Goal: Task Accomplishment & Management: Manage account settings

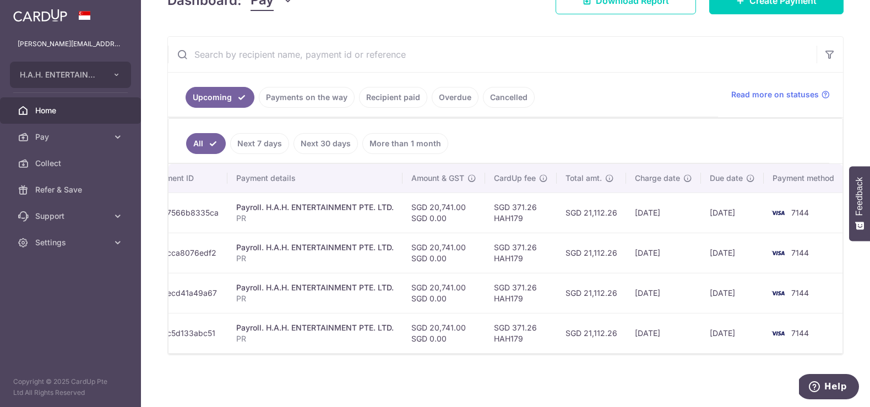
scroll to position [0, 112]
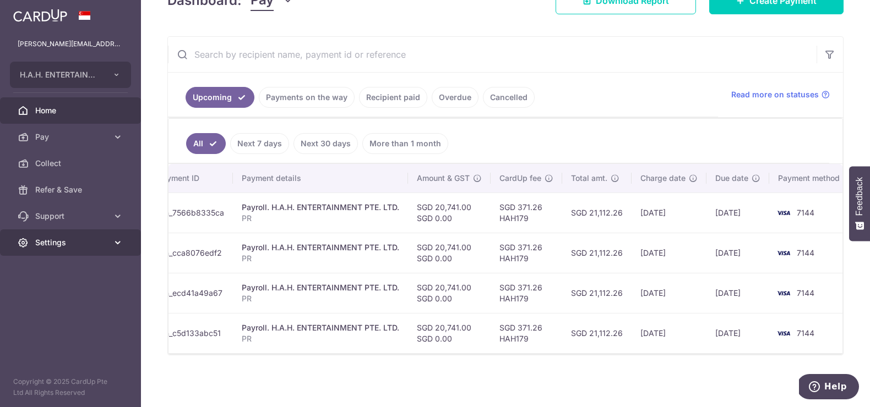
click at [66, 237] on span "Settings" at bounding box center [71, 242] width 73 height 11
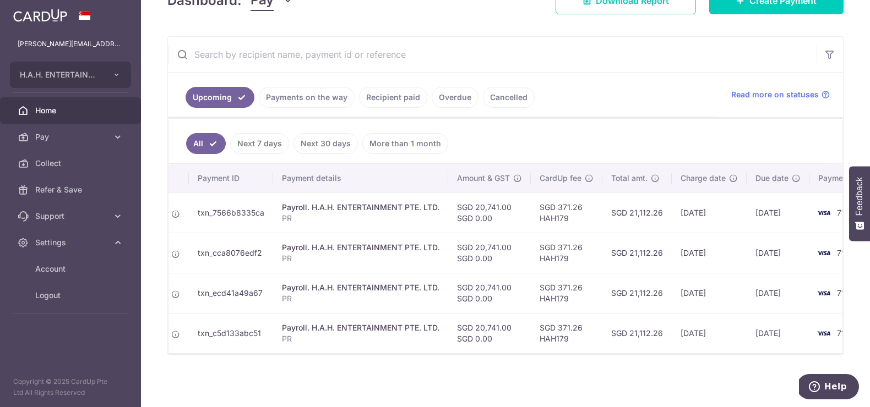
scroll to position [0, 20]
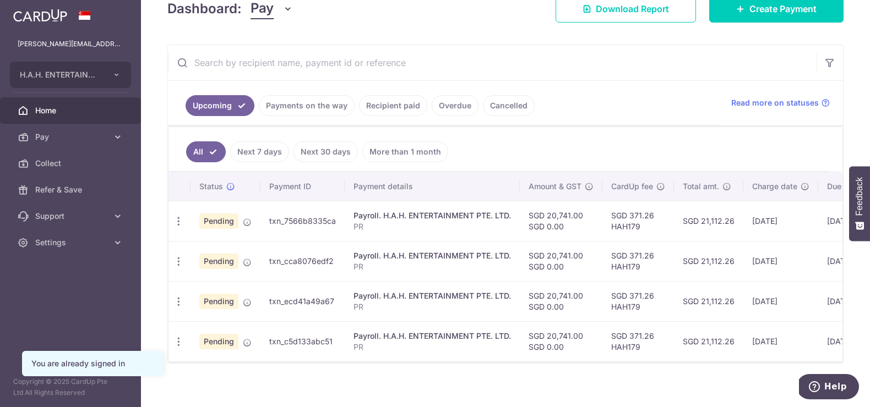
scroll to position [179, 0]
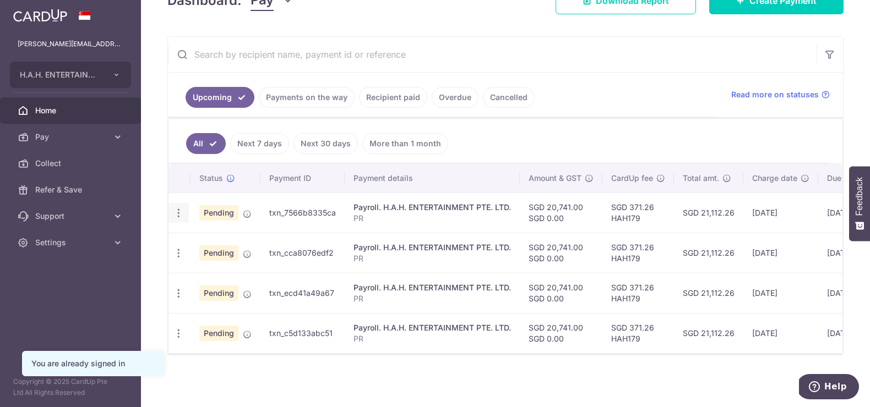
click at [177, 212] on icon "button" at bounding box center [179, 214] width 12 height 12
click at [219, 241] on span "Update payment" at bounding box center [237, 243] width 75 height 13
radio input "true"
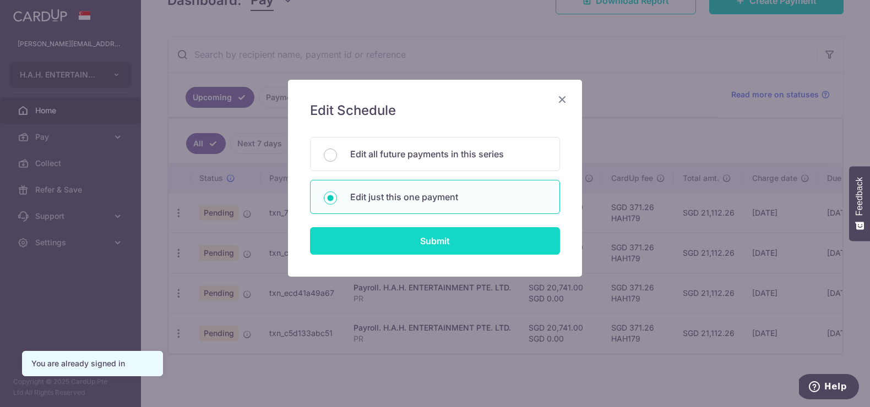
click at [457, 235] on input "Submit" at bounding box center [435, 241] width 250 height 28
radio input "true"
type input "20,741.00"
type input "24/09/2025"
type input "PR"
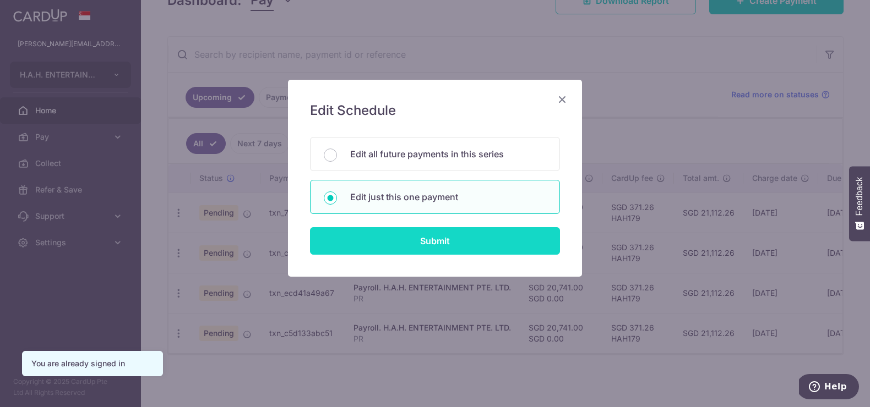
type input "Payroll"
type input "HAH179"
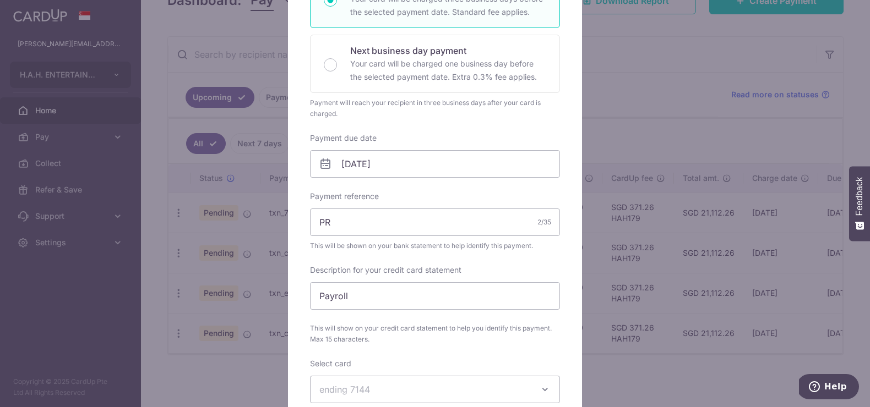
scroll to position [227, 0]
click at [410, 160] on input "24/09/2025" at bounding box center [435, 163] width 250 height 28
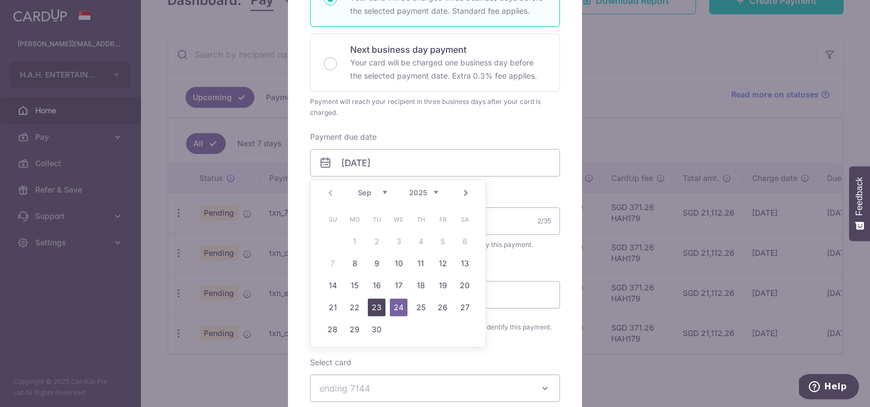
click at [374, 309] on link "23" at bounding box center [377, 308] width 18 height 18
type input "[DATE]"
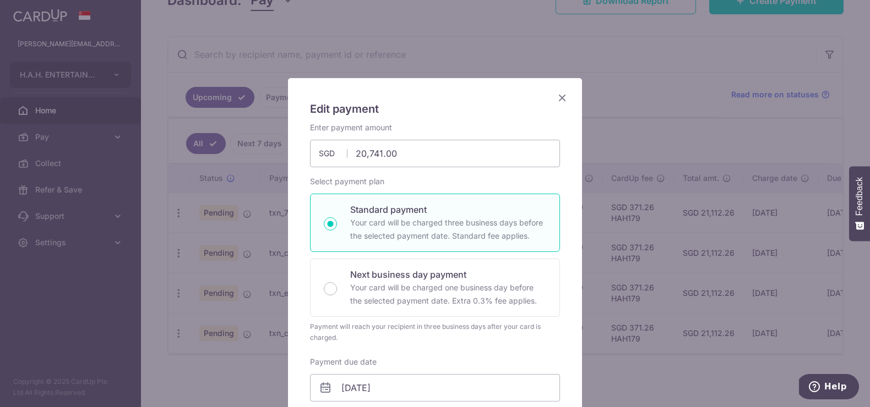
scroll to position [0, 0]
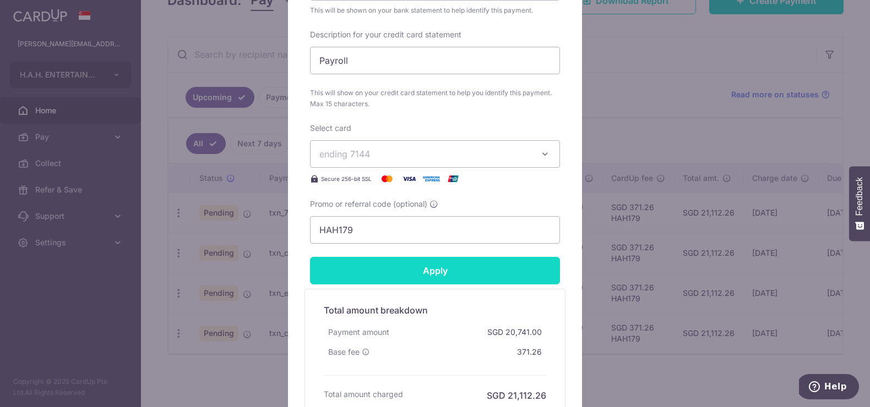
click at [467, 277] on input "Apply" at bounding box center [435, 271] width 250 height 28
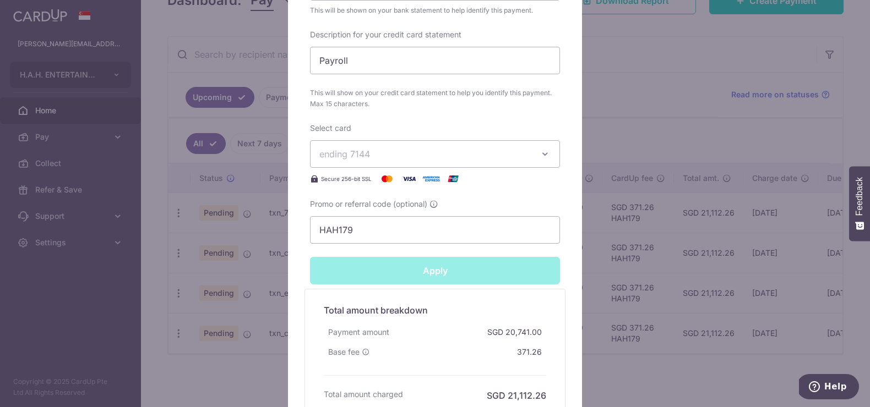
type input "Successfully Applied"
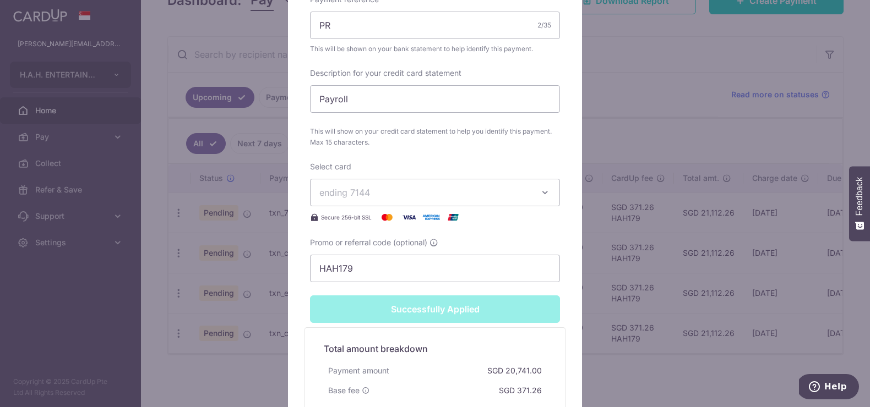
scroll to position [515, 0]
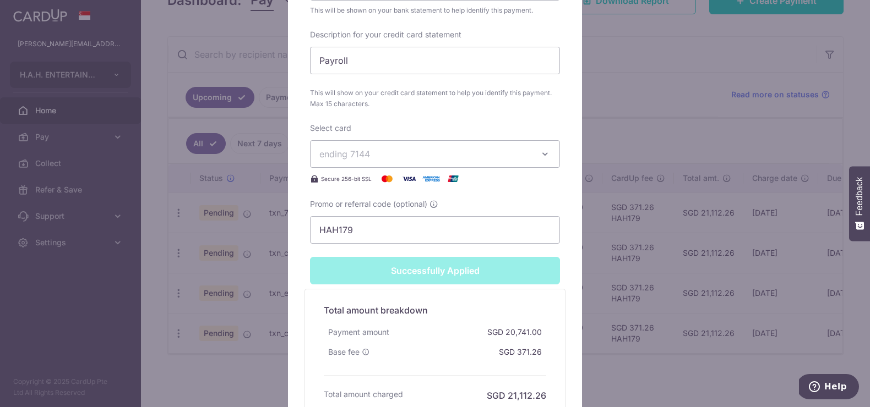
click at [666, 293] on div "Edit payment By clicking apply, you will make changes to all payments to H.A.H.…" at bounding box center [435, 203] width 870 height 407
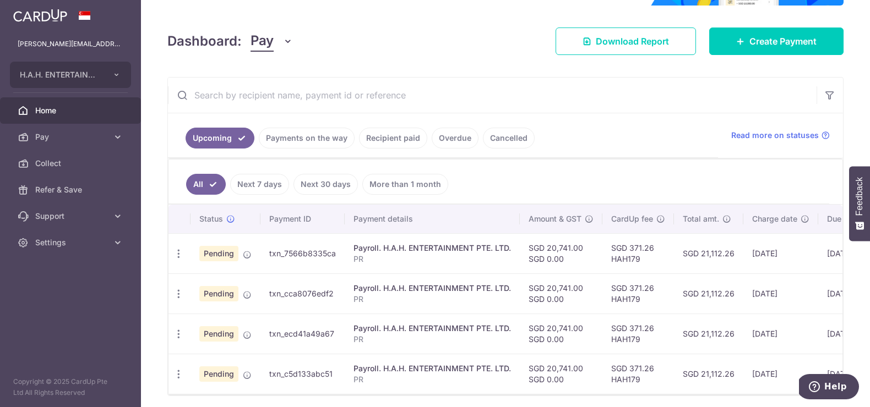
scroll to position [149, 0]
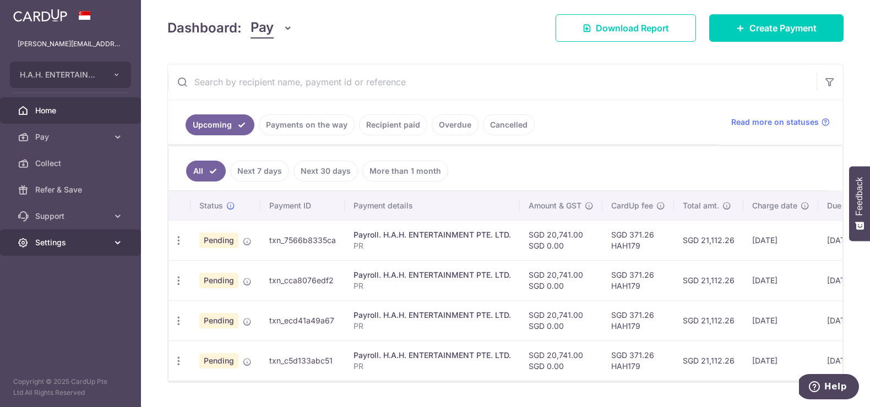
click at [61, 237] on span "Settings" at bounding box center [71, 242] width 73 height 11
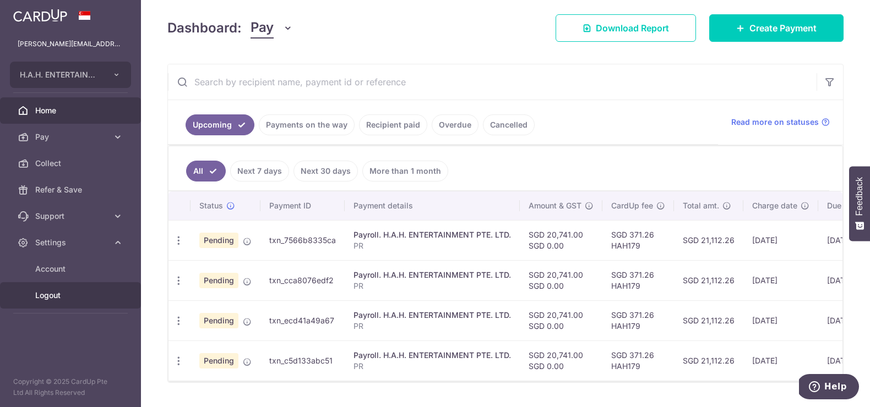
click at [52, 295] on span "Logout" at bounding box center [71, 295] width 73 height 11
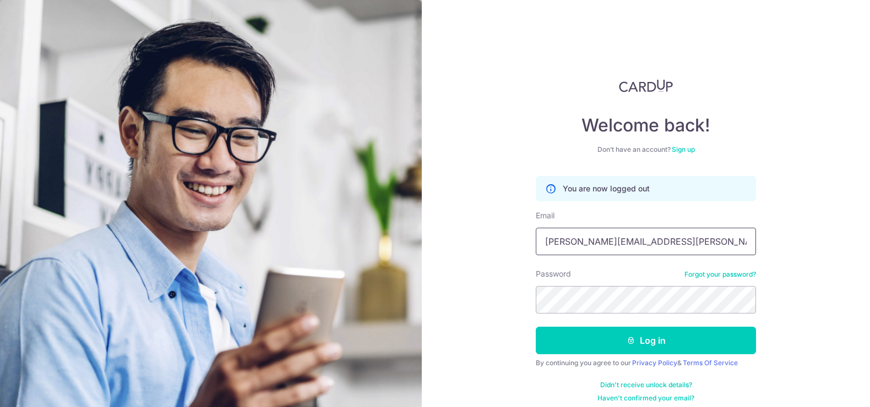
click at [682, 235] on input "[PERSON_NAME][EMAIL_ADDRESS][PERSON_NAME][DOMAIN_NAME]" at bounding box center [646, 242] width 220 height 28
type input "jermski23@gmail.com"
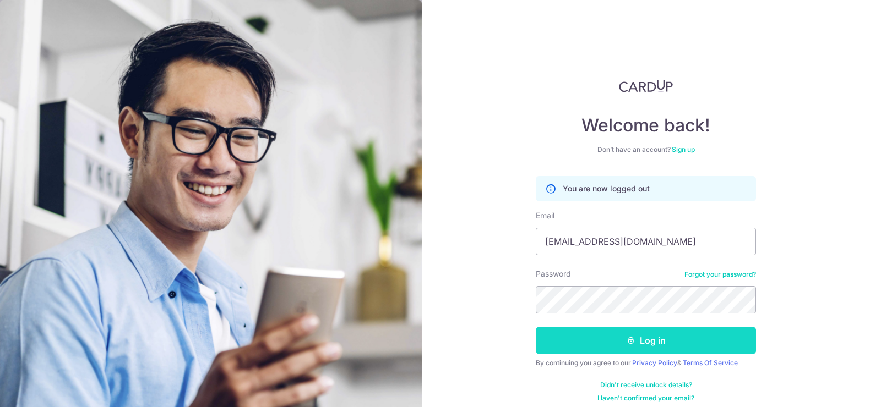
click at [693, 334] on button "Log in" at bounding box center [646, 341] width 220 height 28
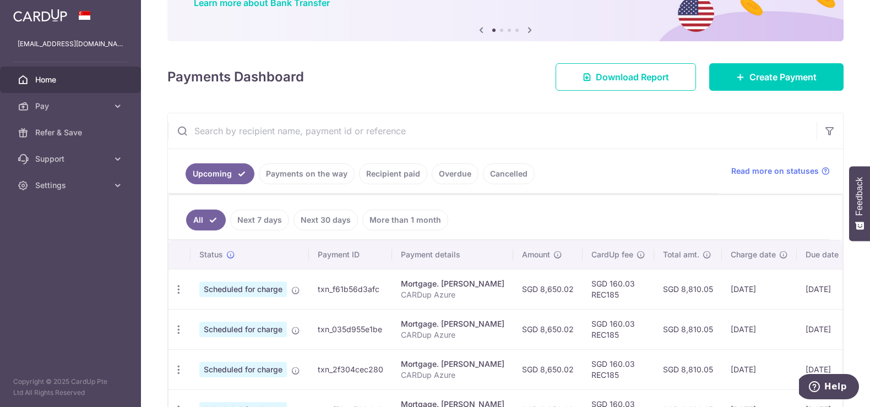
scroll to position [101, 0]
